Goal: Task Accomplishment & Management: Manage account settings

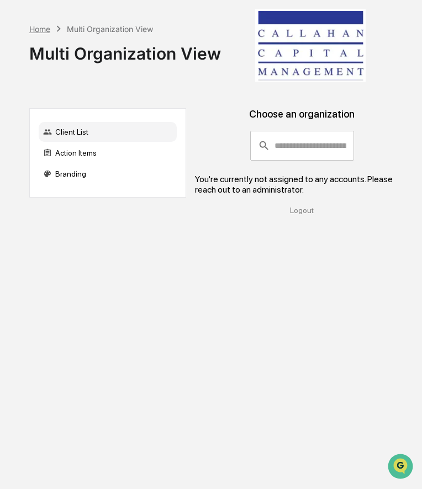
click at [41, 29] on div "Home" at bounding box center [39, 28] width 21 height 9
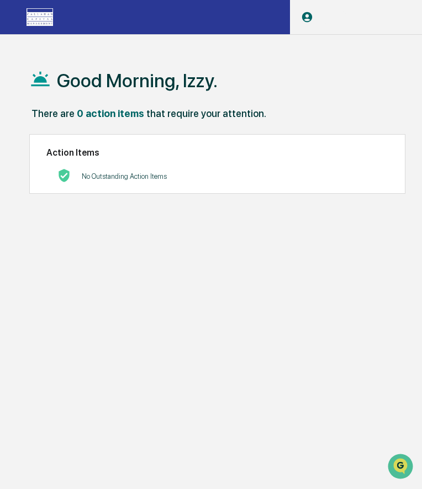
click at [352, 24] on p "User" at bounding box center [348, 22] width 70 height 8
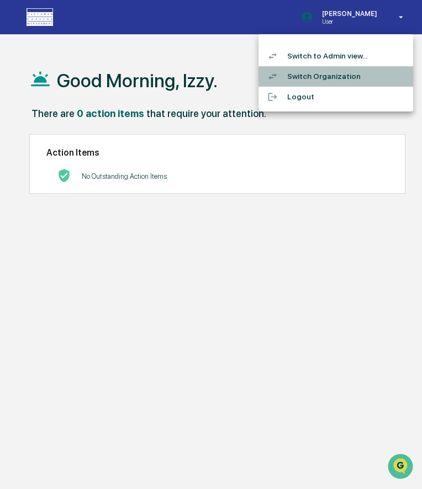
click at [340, 80] on li "Switch Organization" at bounding box center [335, 76] width 155 height 20
